Goal: Information Seeking & Learning: Learn about a topic

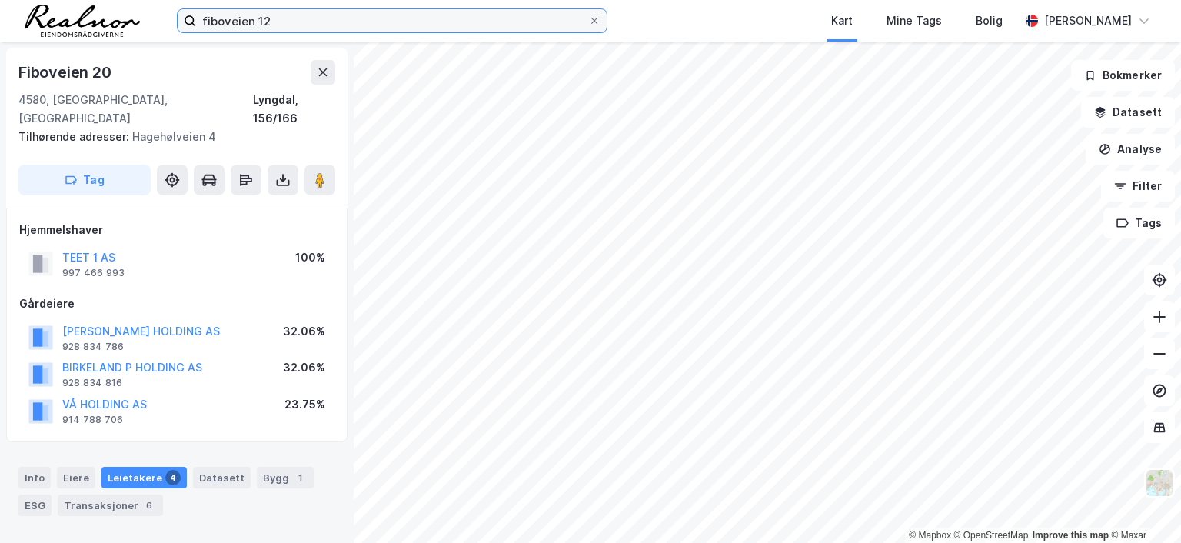
click at [277, 12] on input "fiboveien 12" at bounding box center [392, 20] width 392 height 23
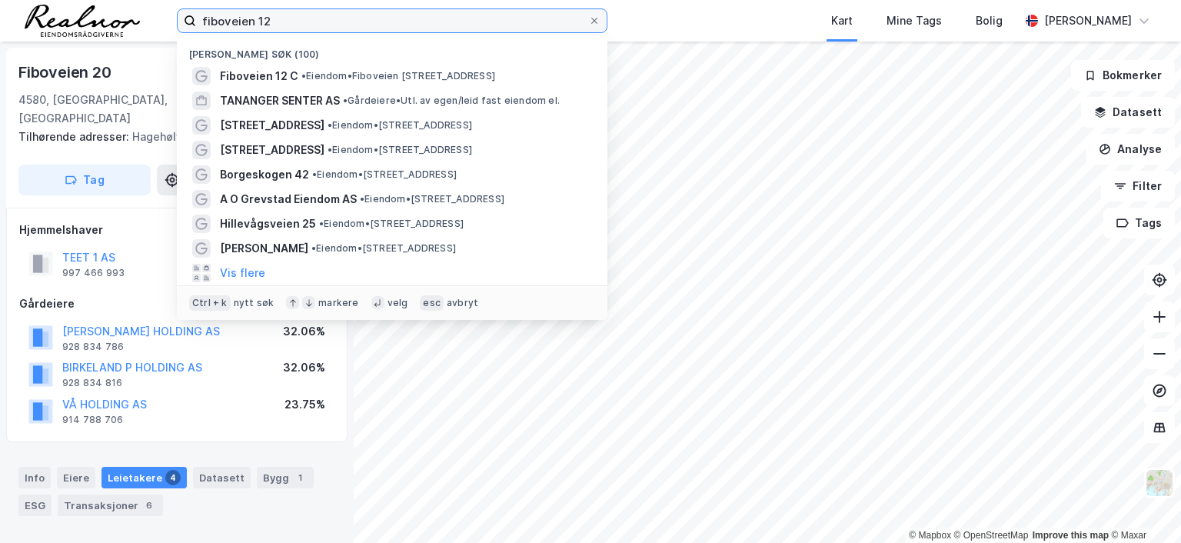
drag, startPoint x: 280, startPoint y: 22, endPoint x: 152, endPoint y: 10, distance: 128.1
click at [152, 10] on div "fiboveien 12 Nylige søk (100) Fiboveien 12 C • Eiendom • [STREET_ADDRESS] • Går…" at bounding box center [590, 21] width 1181 height 42
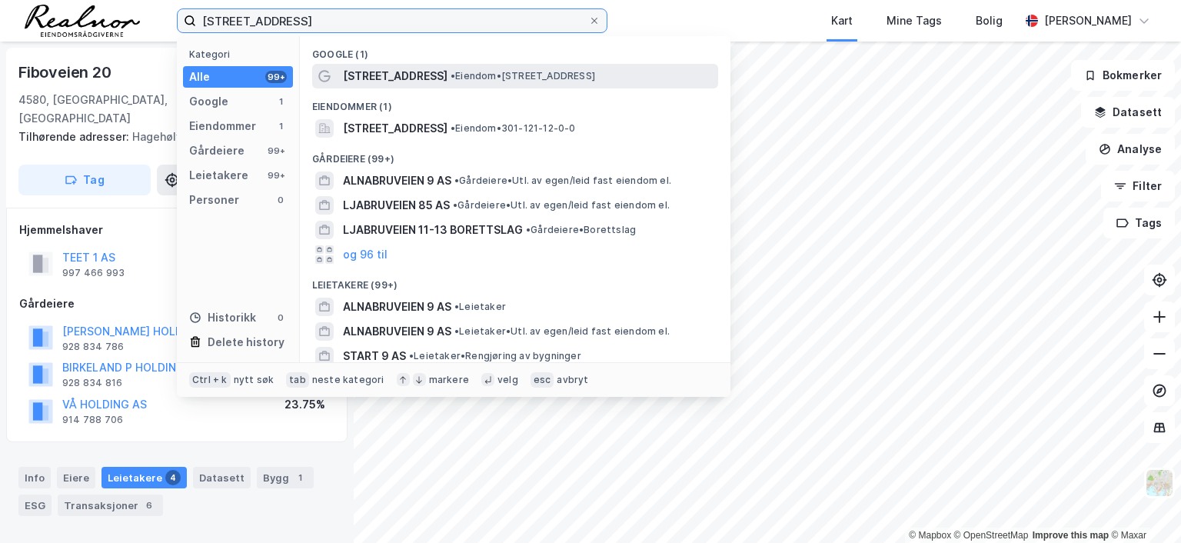
type input "[STREET_ADDRESS]"
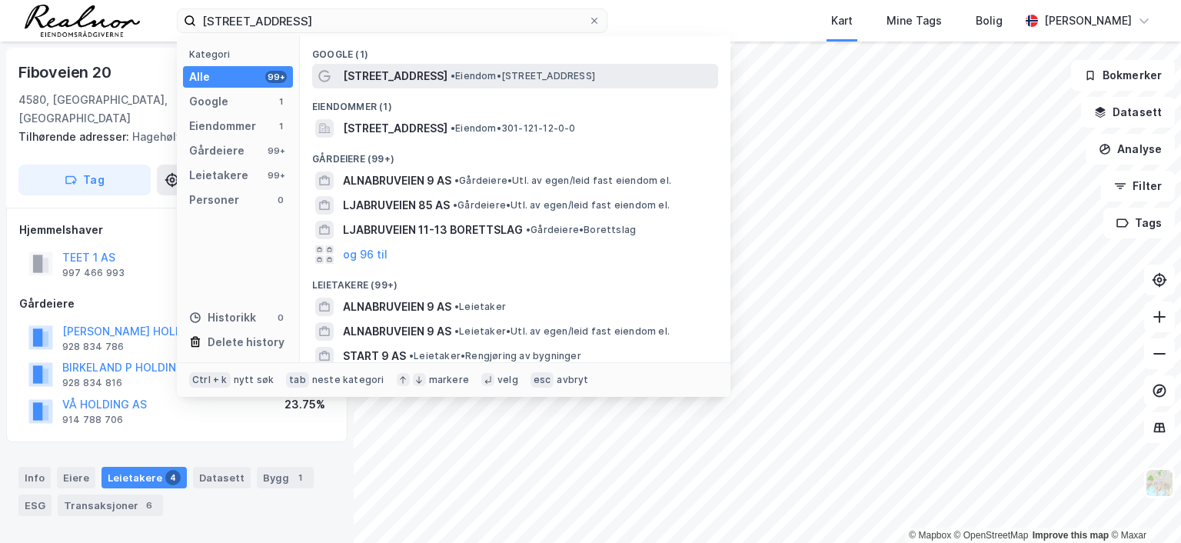
click at [418, 82] on span "[STREET_ADDRESS]" at bounding box center [395, 76] width 105 height 18
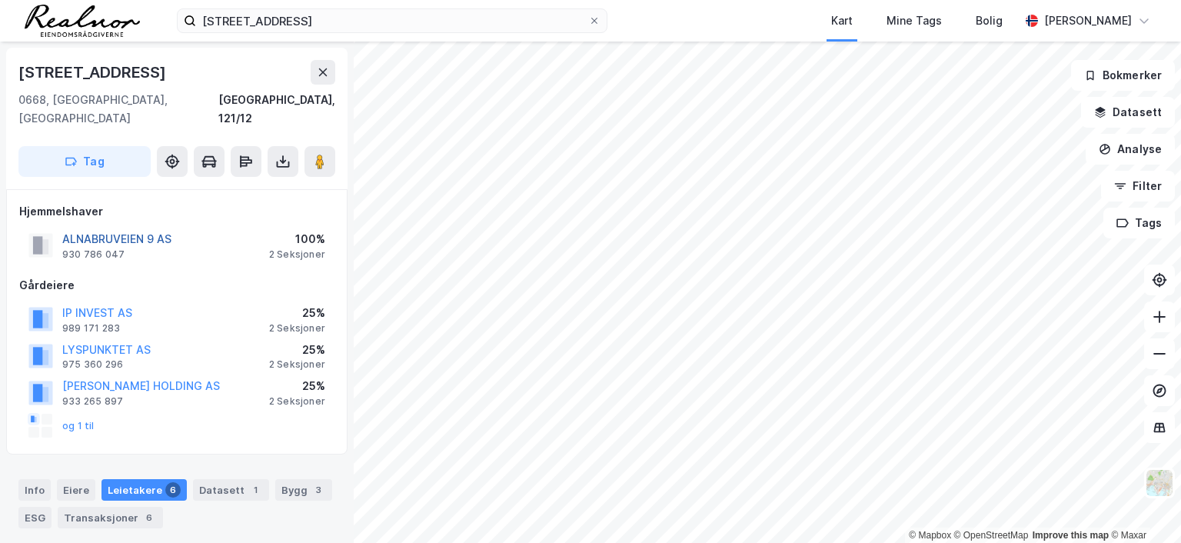
click at [0, 0] on button "ALNABRUVEIEN 9 AS" at bounding box center [0, 0] width 0 height 0
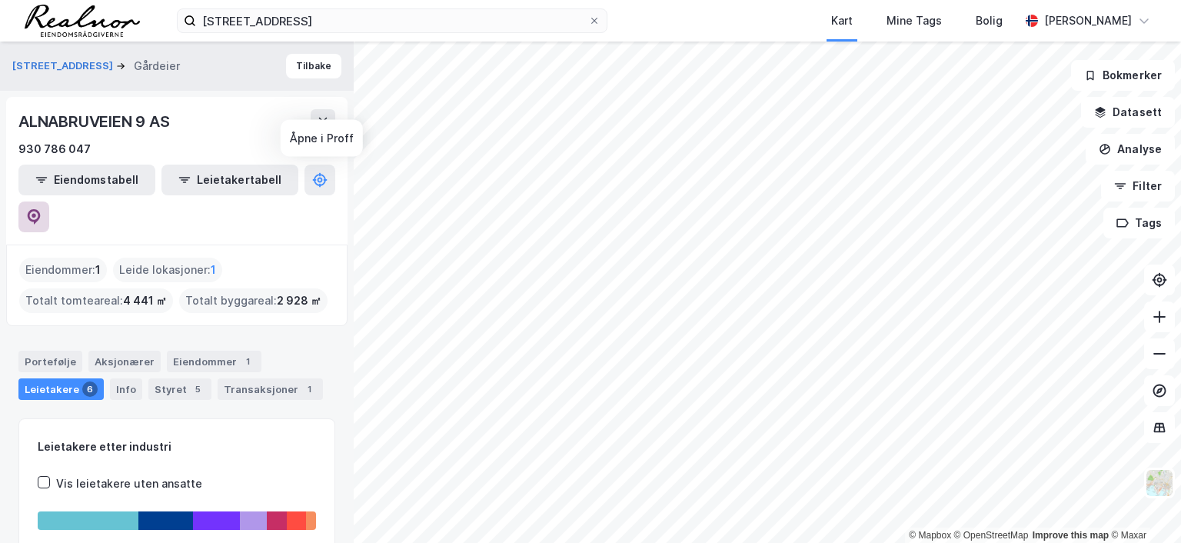
click at [41, 209] on icon at bounding box center [34, 216] width 13 height 15
